Goal: Check status: Check status

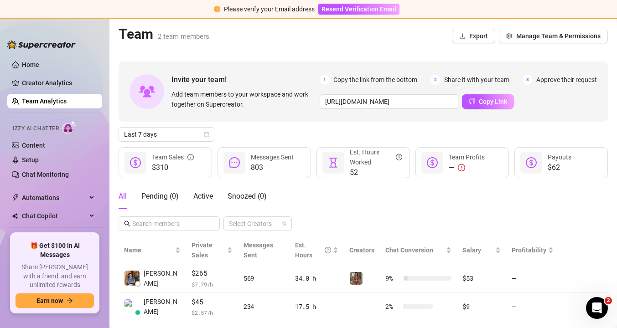
scroll to position [21, 0]
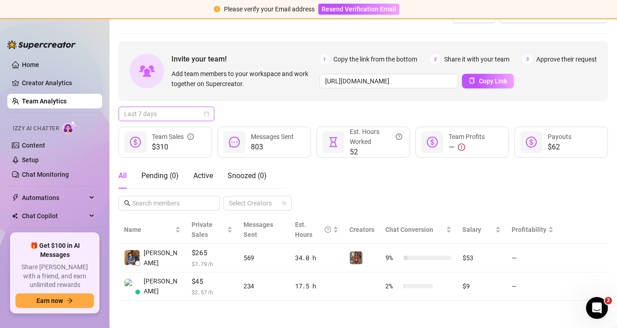
click at [183, 112] on span "Last 7 days" at bounding box center [166, 114] width 85 height 14
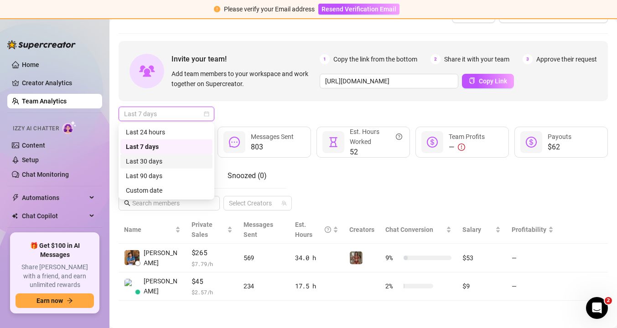
drag, startPoint x: 180, startPoint y: 134, endPoint x: 172, endPoint y: 158, distance: 25.2
click at [172, 158] on div "Last 24 hours Last 7 days Last 30 days Last 90 days Custom date" at bounding box center [166, 161] width 92 height 73
click at [172, 158] on div "Last 30 days" at bounding box center [166, 161] width 81 height 10
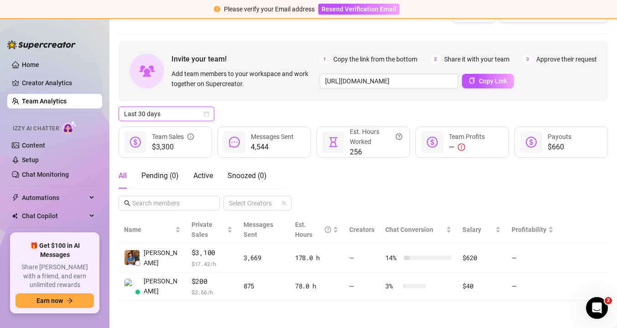
click at [239, 116] on div "Last 30 days Last 30 days" at bounding box center [363, 114] width 489 height 15
click at [209, 112] on icon "calendar" at bounding box center [206, 113] width 5 height 5
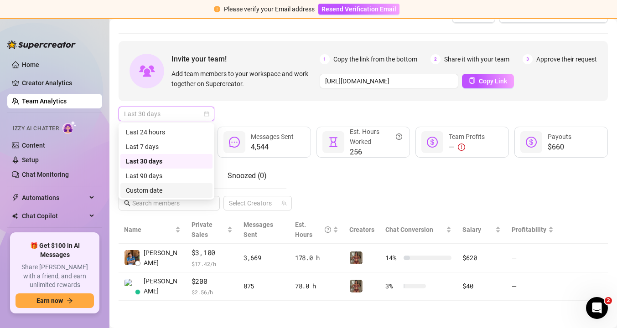
click at [188, 189] on div "Custom date" at bounding box center [166, 191] width 81 height 10
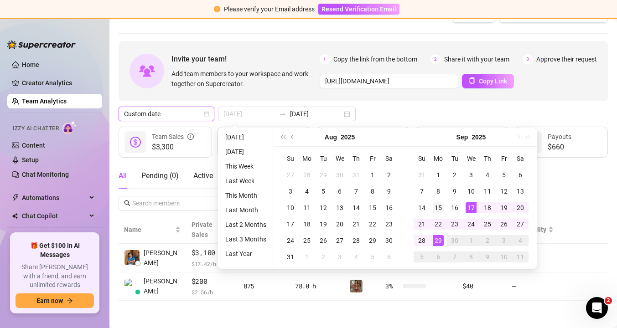
type input "[DATE]"
click at [440, 208] on div "15" at bounding box center [438, 207] width 11 height 11
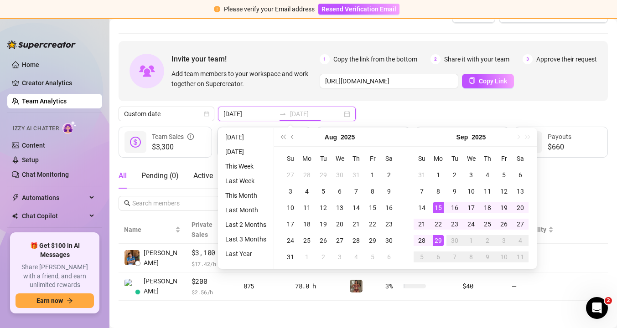
type input "[DATE]"
click at [436, 239] on div "29" at bounding box center [438, 240] width 11 height 11
